Goal: Task Accomplishment & Management: Complete application form

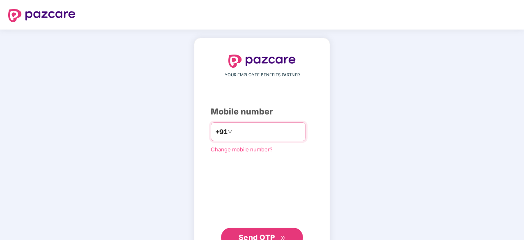
click at [259, 129] on input "number" at bounding box center [267, 131] width 67 height 13
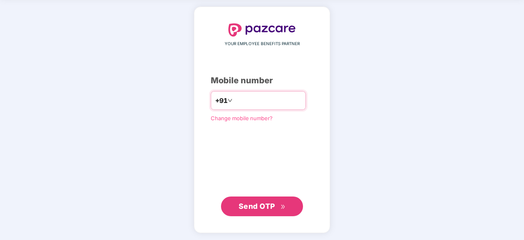
type input "**********"
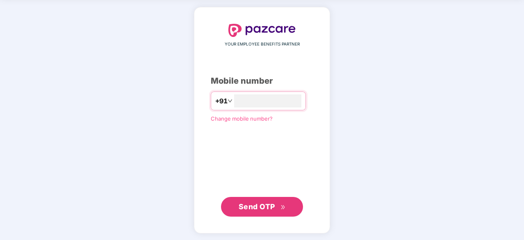
click at [259, 210] on span "Send OTP" at bounding box center [262, 206] width 47 height 11
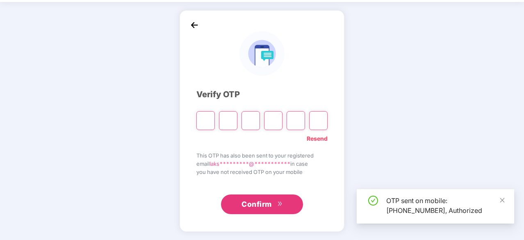
scroll to position [27, 0]
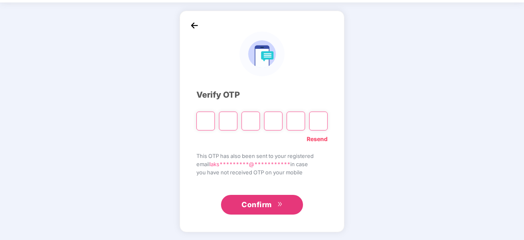
type input "*"
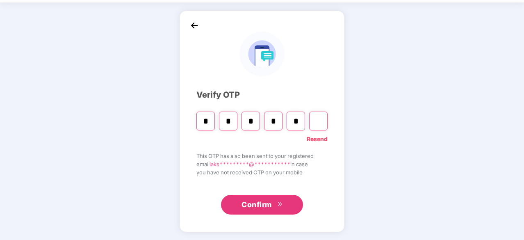
type input "*"
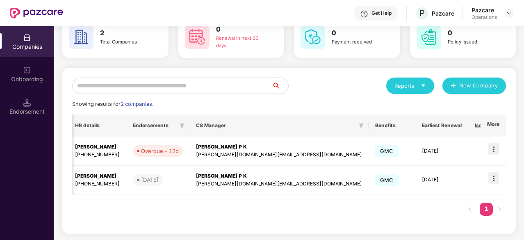
scroll to position [0, 0]
